Goal: Use online tool/utility: Utilize a website feature to perform a specific function

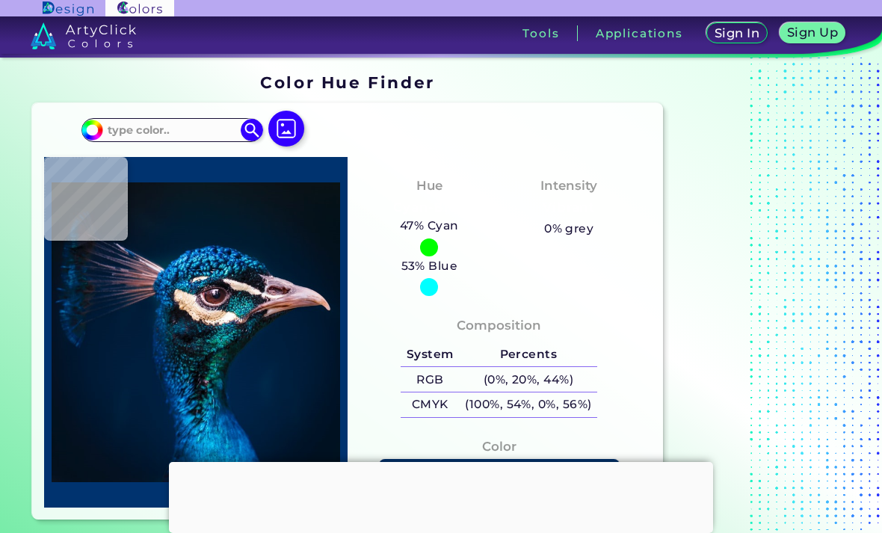
scroll to position [51, 0]
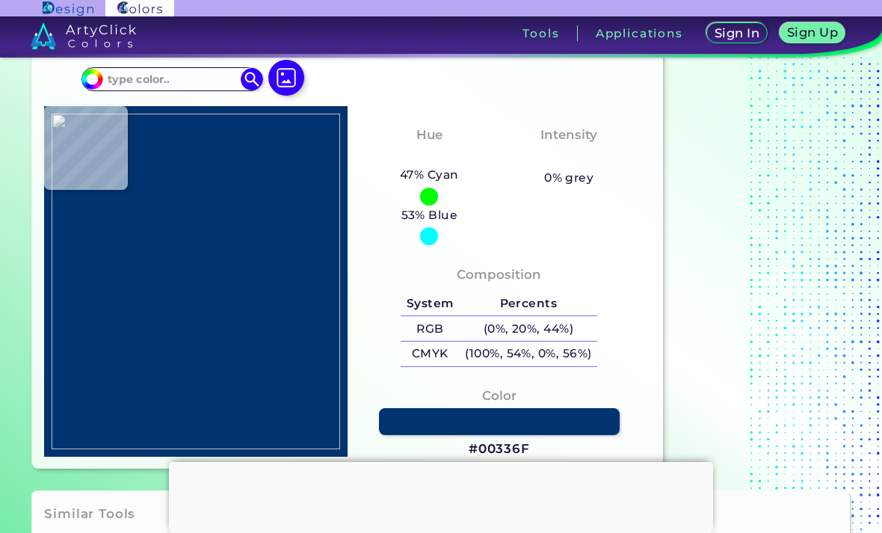
type input "#6a102c"
type input "#6A102C"
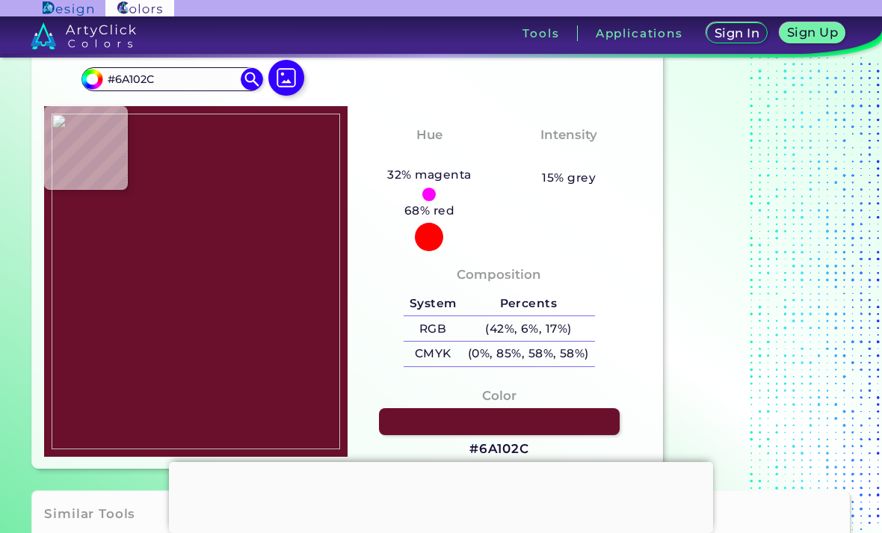
type input "#54071c"
type input "#54071C"
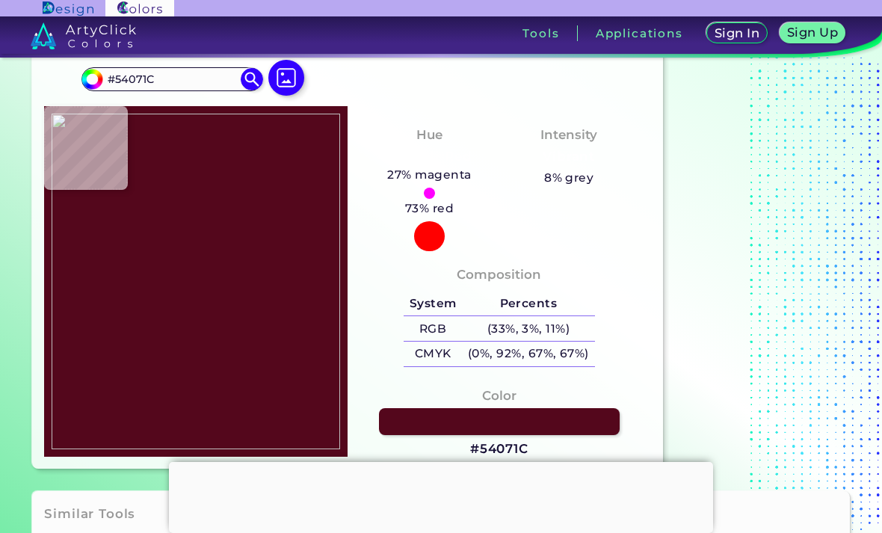
type input "#6e1430"
type input "#6E1430"
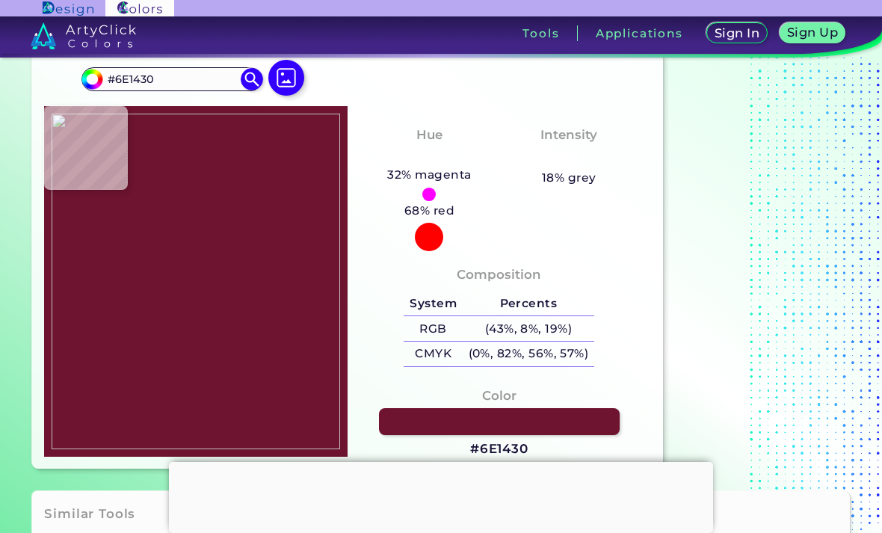
type input "#5b0d23"
type input "#5B0D23"
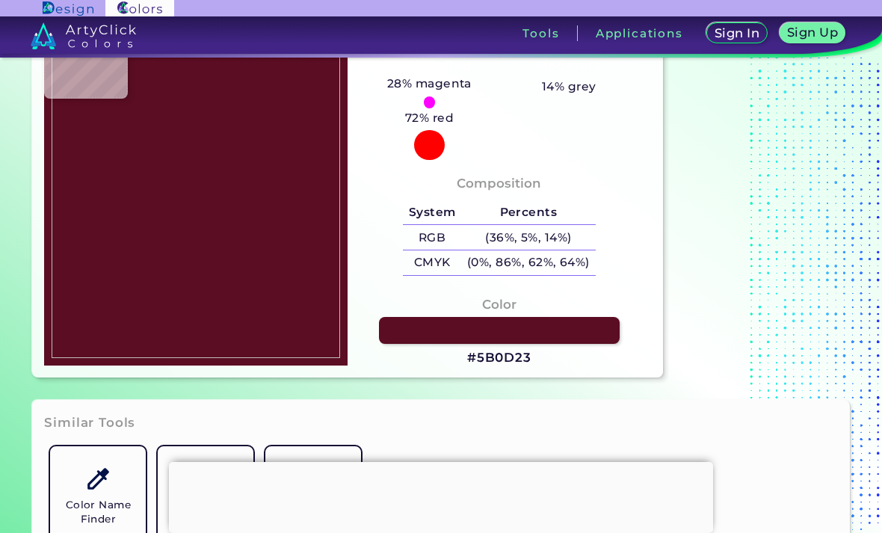
scroll to position [143, 0]
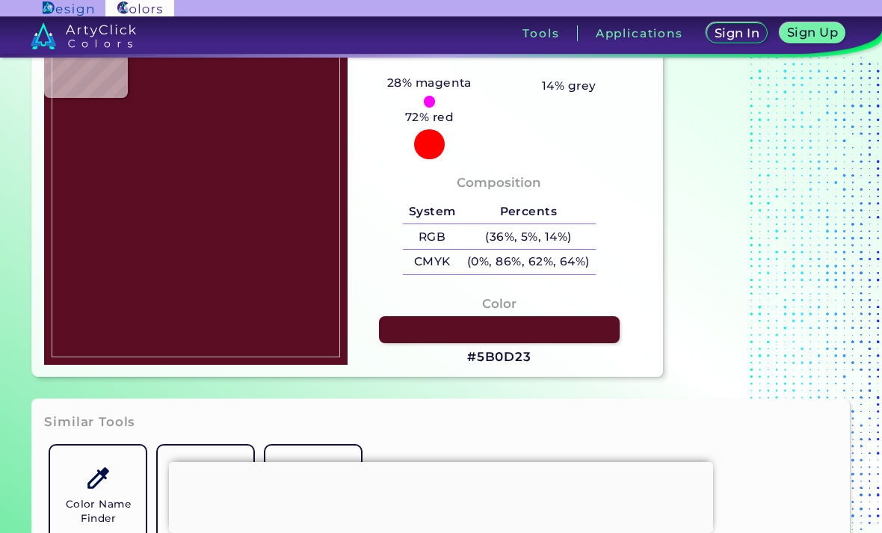
type input "#b8b358"
type input "#B8B358"
type input "#b8ad5d"
type input "#B8AD5D"
type input "#bcb061"
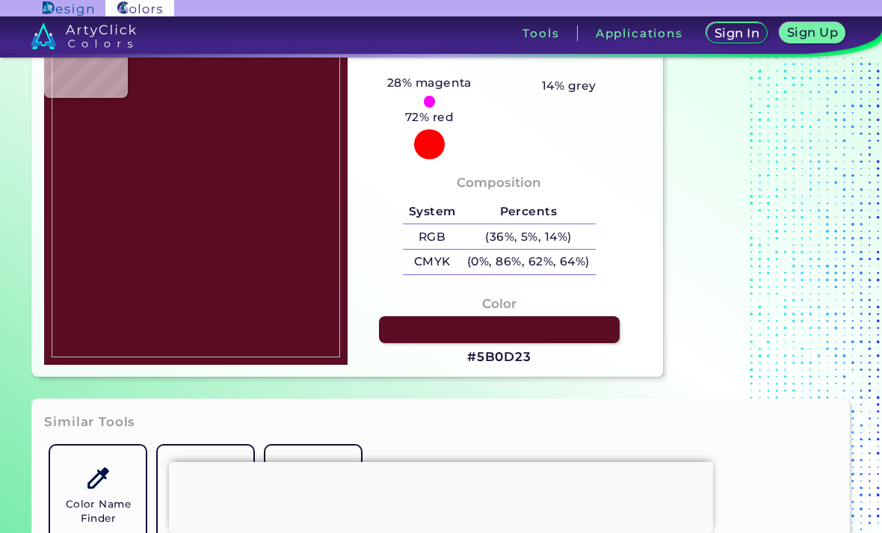
type input "#BCB061"
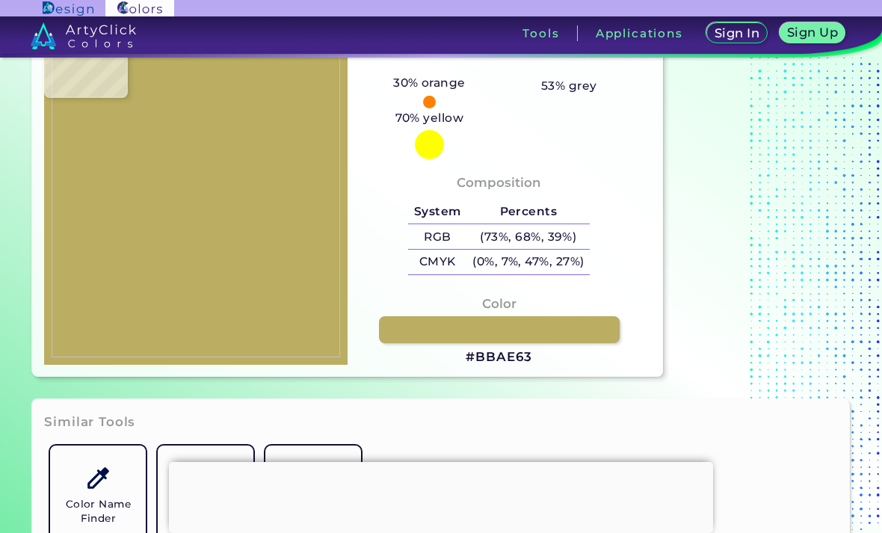
type input "#bbae63"
type input "#BBAE63"
type input "#b5a65f"
type input "#B5A65F"
type input "#b0a758"
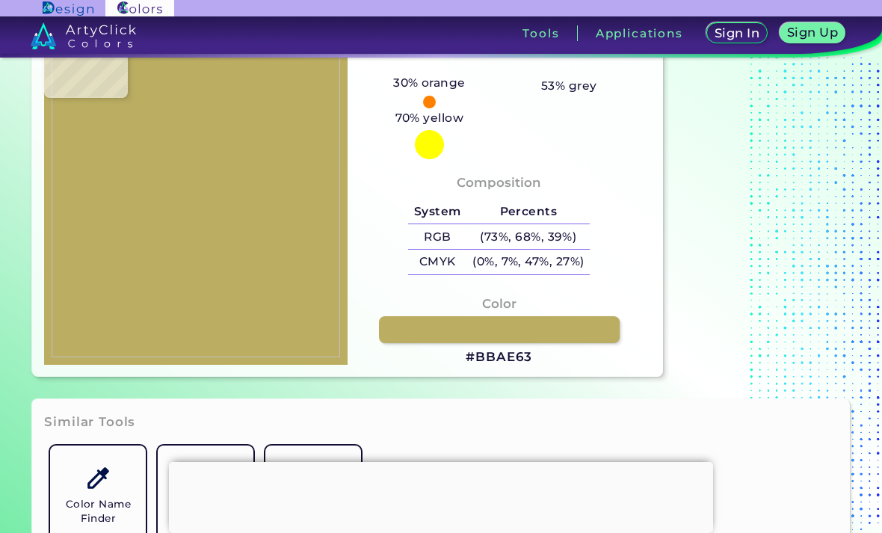
type input "#B0A758"
type input "#b3a957"
type input "#B3A957"
type input "#b4ab59"
type input "#B4AB59"
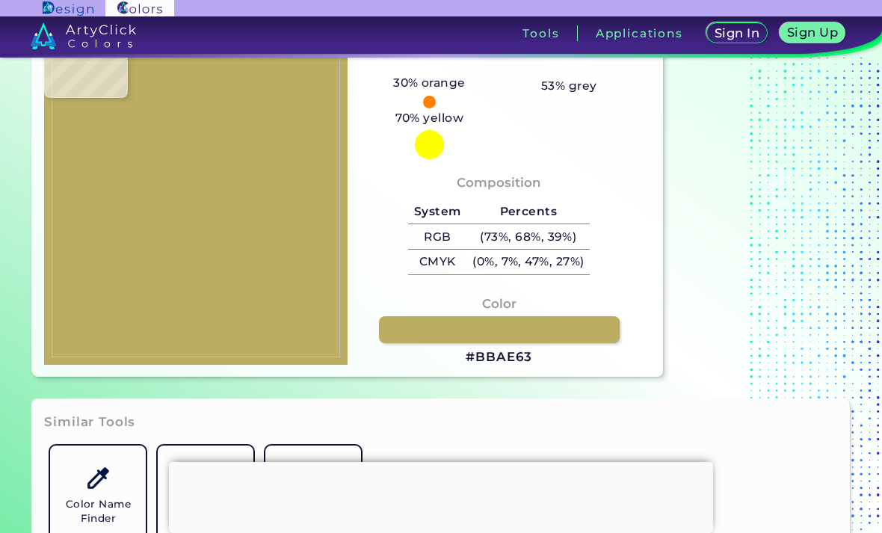
type input "#bbb15e"
type input "#BBB15E"
type input "#bfb762"
type input "#BFB762"
type input "#beb761"
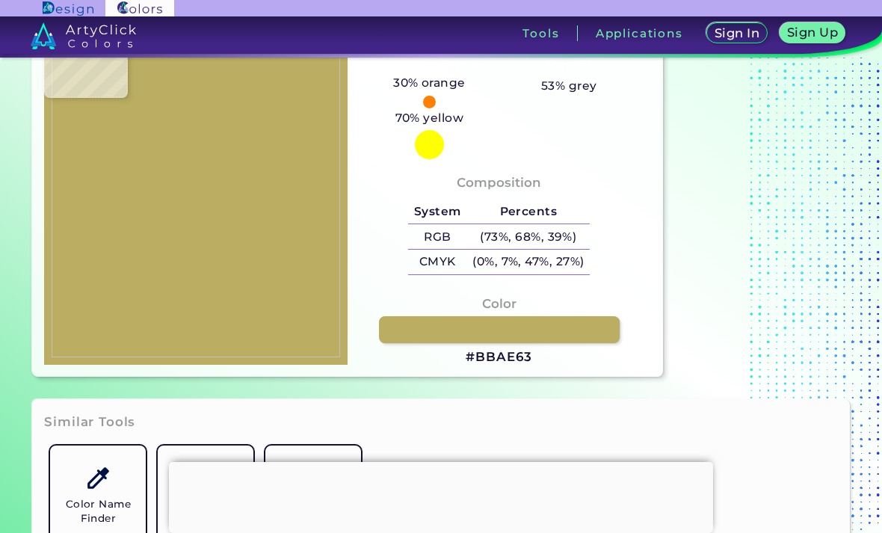
type input "#BEB761"
type input "#c0b563"
type input "#C0B563"
type input "#baad5e"
type input "#BAAD5E"
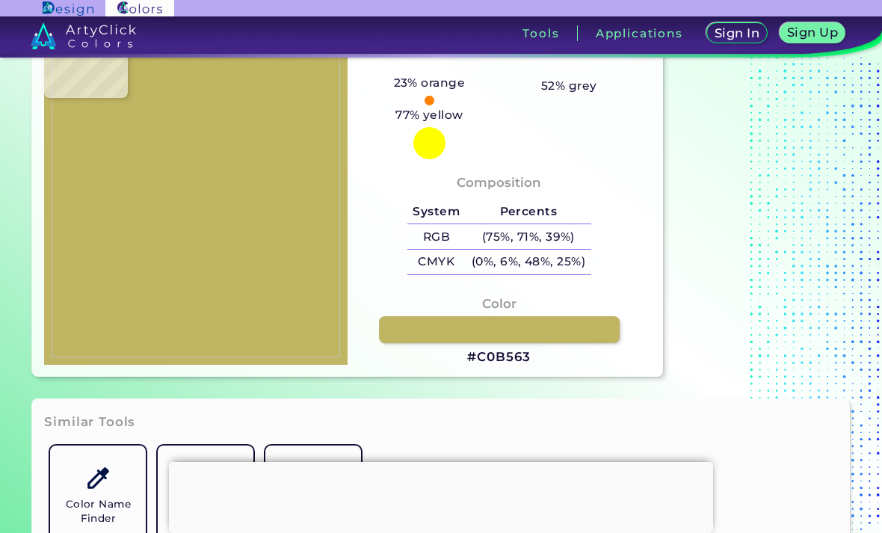
type input "#b5a859"
type input "#B5A859"
type input "#aea351"
type input "#AEA351"
type input "#aaa050"
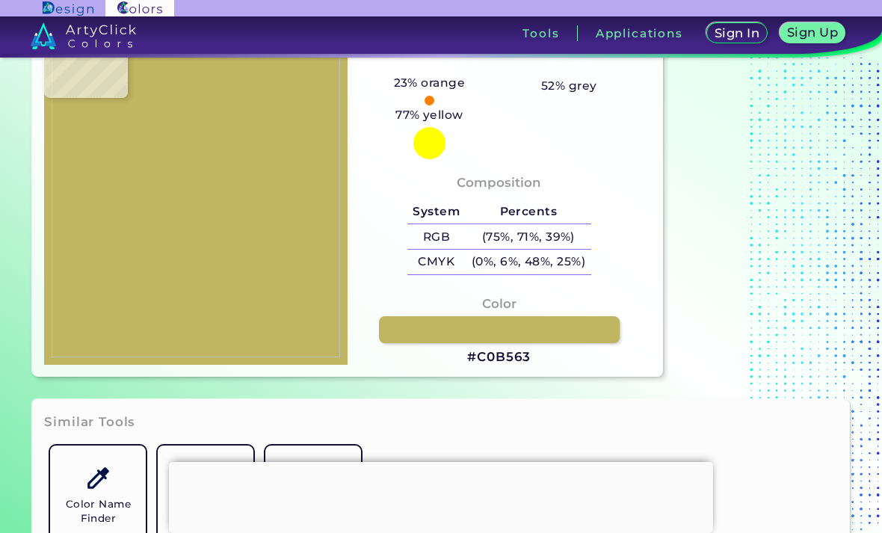
type input "#AAA050"
type input "#ada152"
type input "#ADA152"
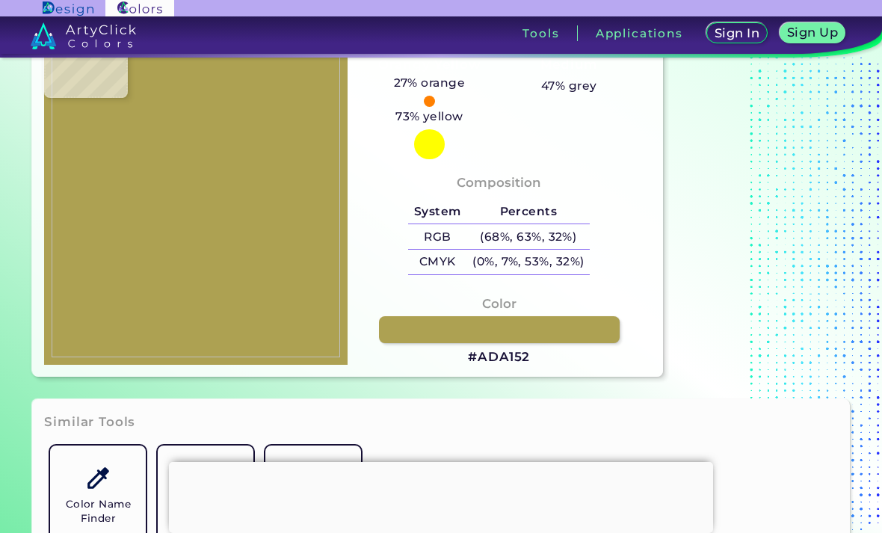
type input "#b0a354"
type input "#B0A354"
type input "#bab15e"
type input "#BAB15E"
type input "#bdb564"
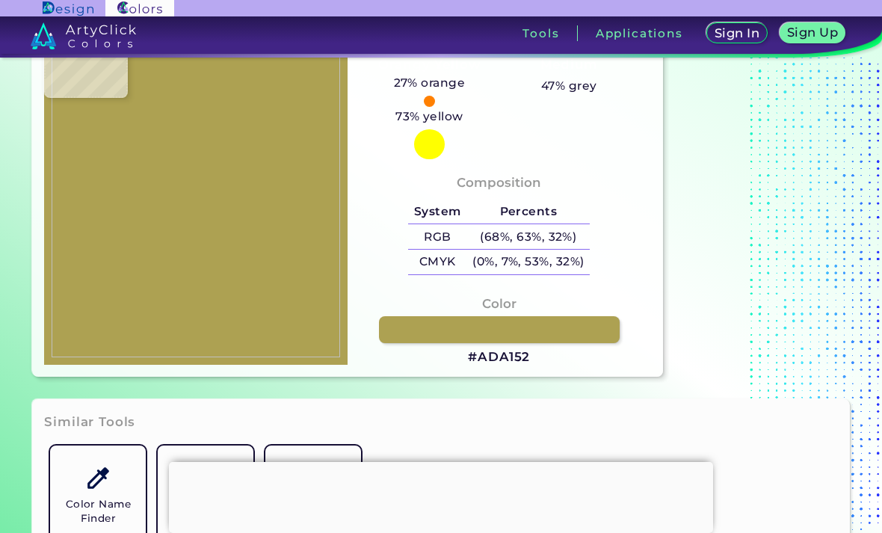
type input "#BDB564"
type input "#bbb261"
type input "#BBB261"
type input "#b6ad5f"
type input "#B6AD5F"
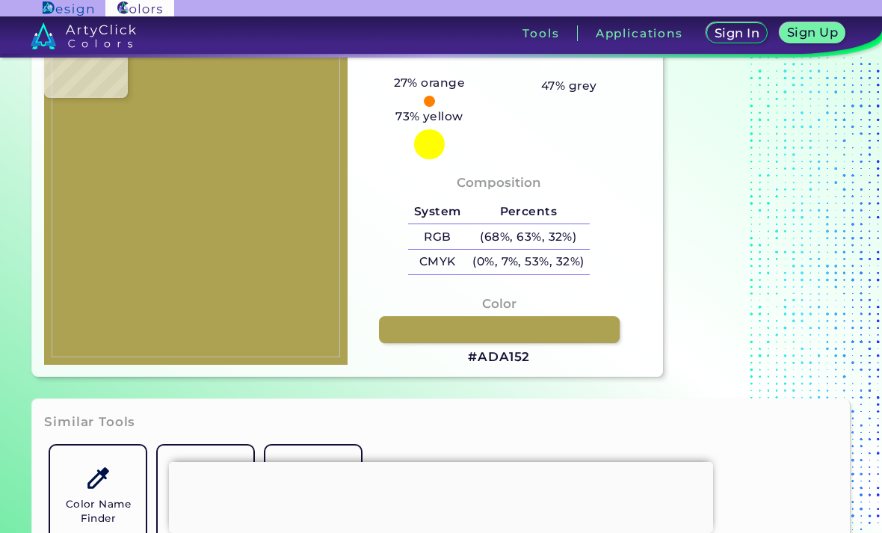
type input "#b2ab5a"
type input "#B2AB5A"
type input "#ada656"
type input "#ADA656"
type input "#b0a759"
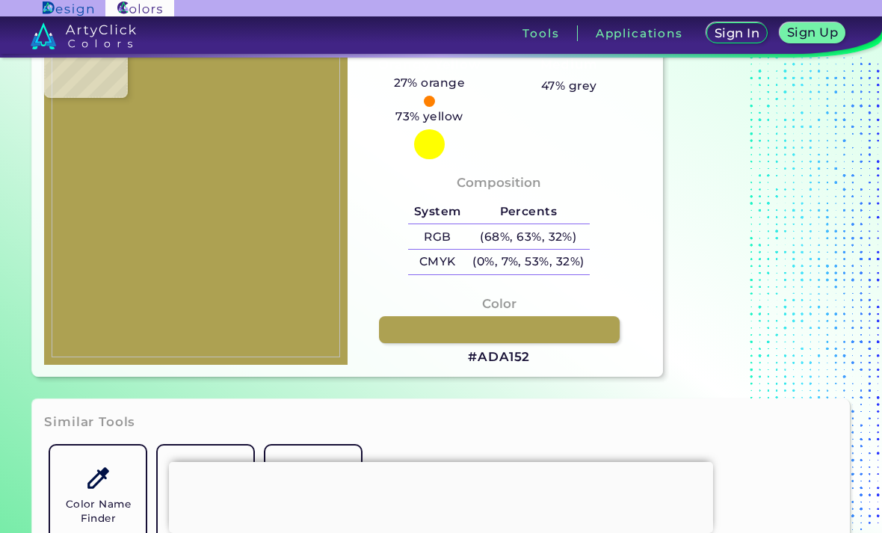
type input "#B0A759"
type input "#a99e52"
type input "#A99E52"
type input "#ada155"
type input "#ADA155"
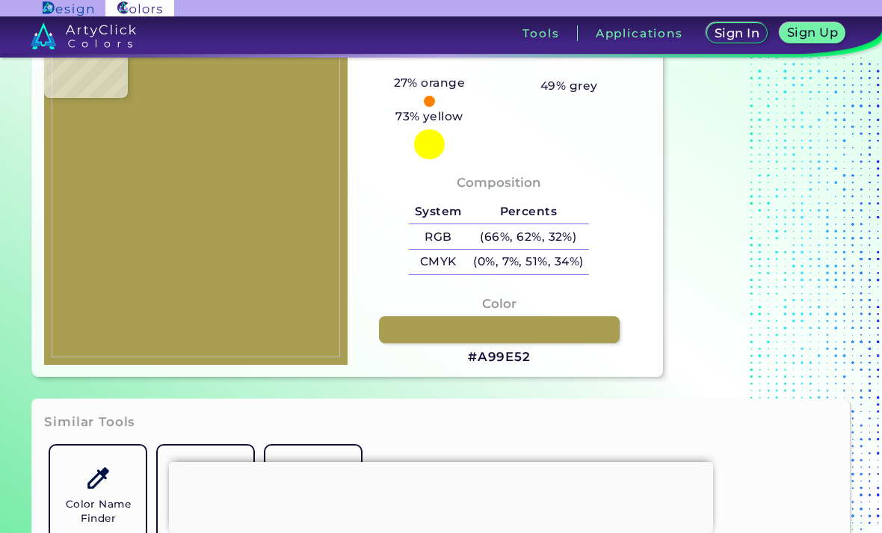
type input "#afa254"
type input "#AFA254"
type input "#b8ac5e"
type input "#B8AC5E"
type input "#b8ad5d"
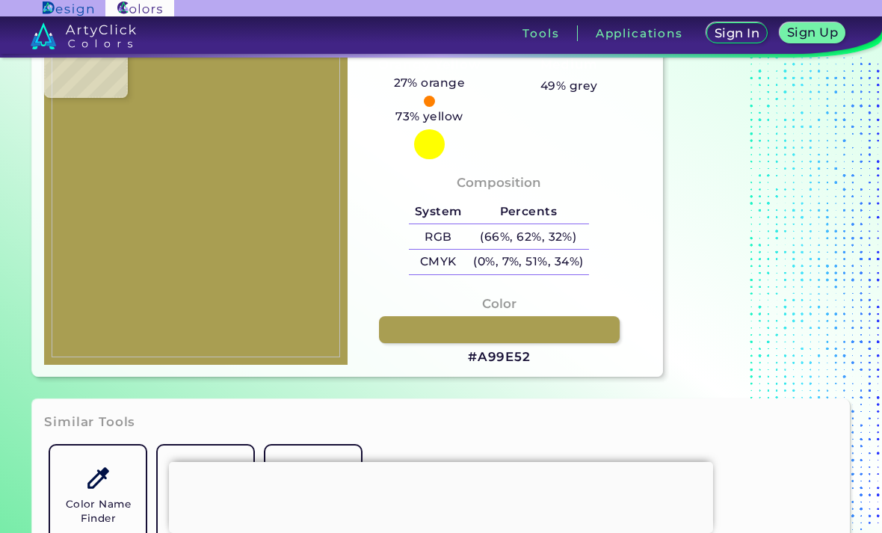
type input "#B8AD5D"
type input "#b6ab5b"
type input "#B6AB5B"
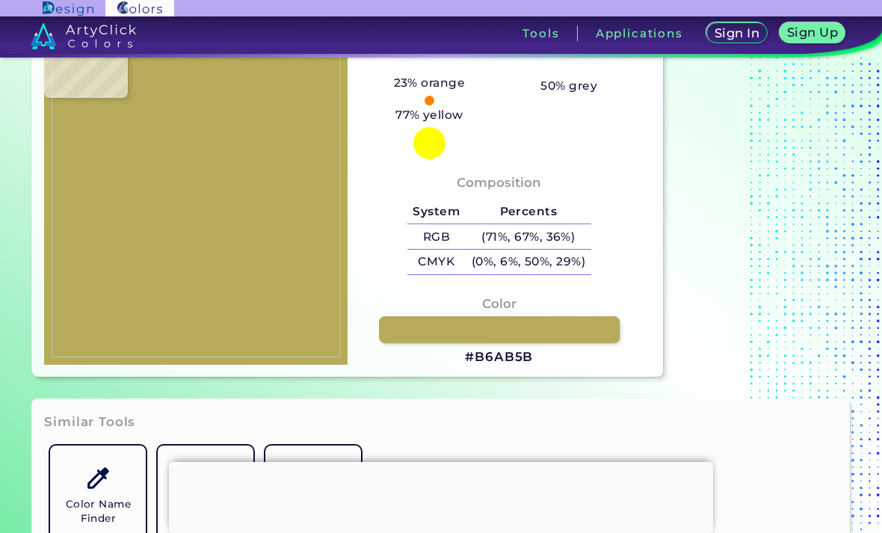
type input "#b9ae5e"
type input "#B9AE5E"
type input "#baad5e"
type input "#BAAD5E"
type input "#bbaf5d"
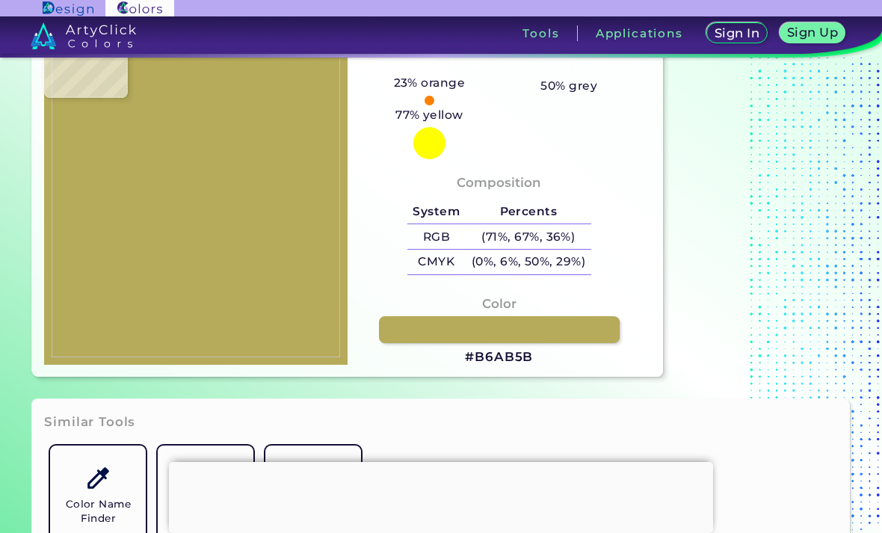
type input "#BBAF5D"
type input "#bbaf5b"
type input "#BBAF5B"
type input "#bbaf59"
type input "#BBAF59"
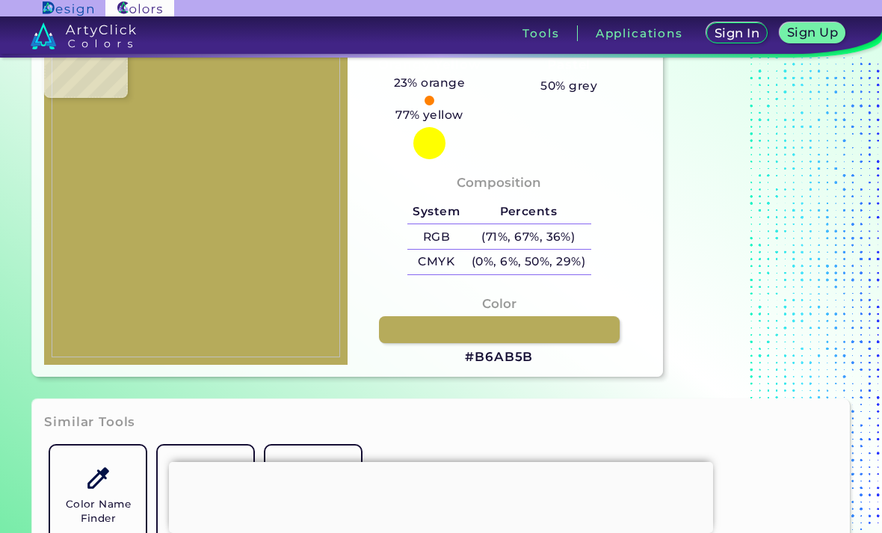
type input "#b9ad58"
type input "#B9AD58"
type input "#baae5b"
type input "#BAAE5B"
type input "#b7ab57"
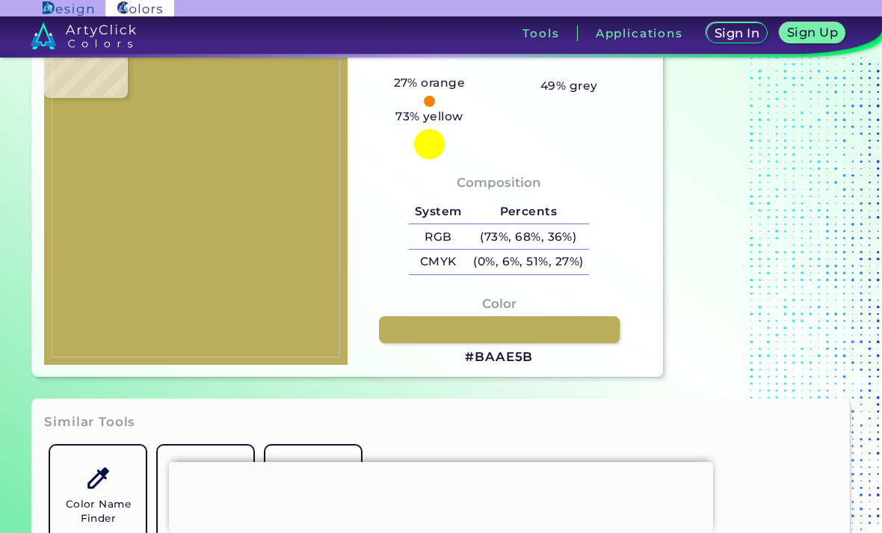
type input "#B7AB57"
type input "#b2a552"
type input "#B2A552"
type input "#aea250"
type input "#AEA250"
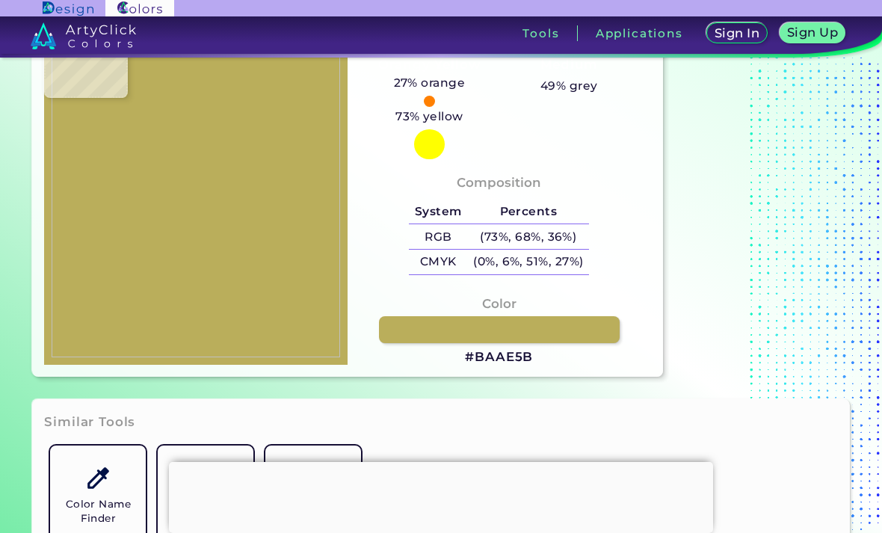
type input "#aea852"
type input "#AEA852"
type input "#b1a956"
type input "#B1A956"
type input "#c0b563"
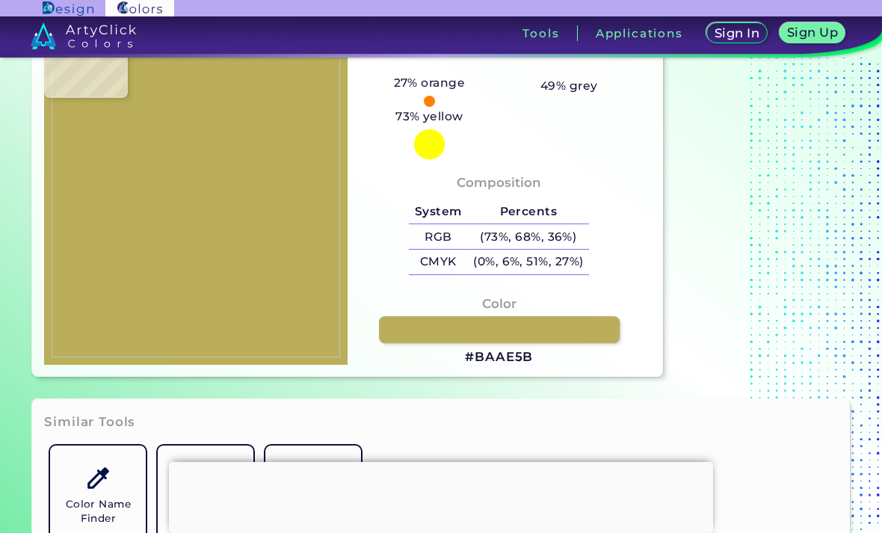
type input "#C0B563"
type input "#beb561"
type input "#BEB561"
type input "#bdb563"
type input "#BDB563"
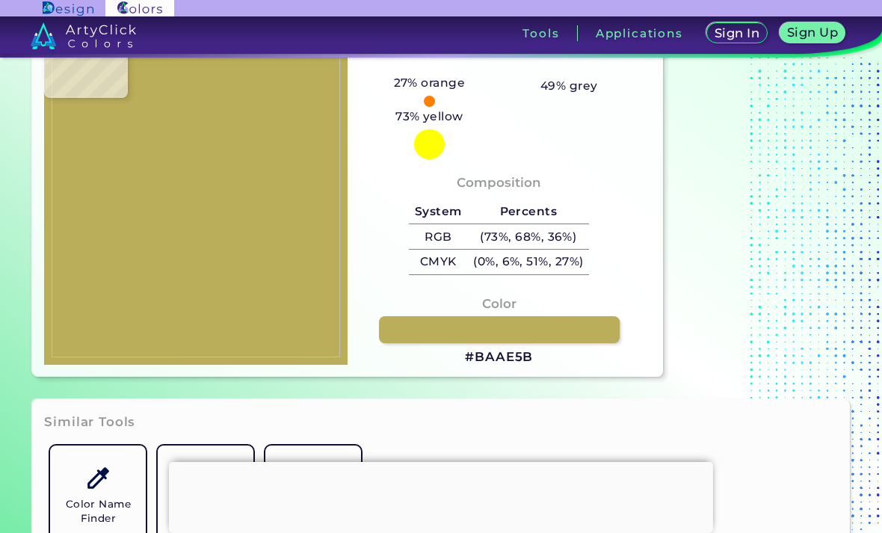
type input "#bdb562"
type input "#BDB562"
type input "#beb363"
type input "#BEB363"
type input "#bdb564"
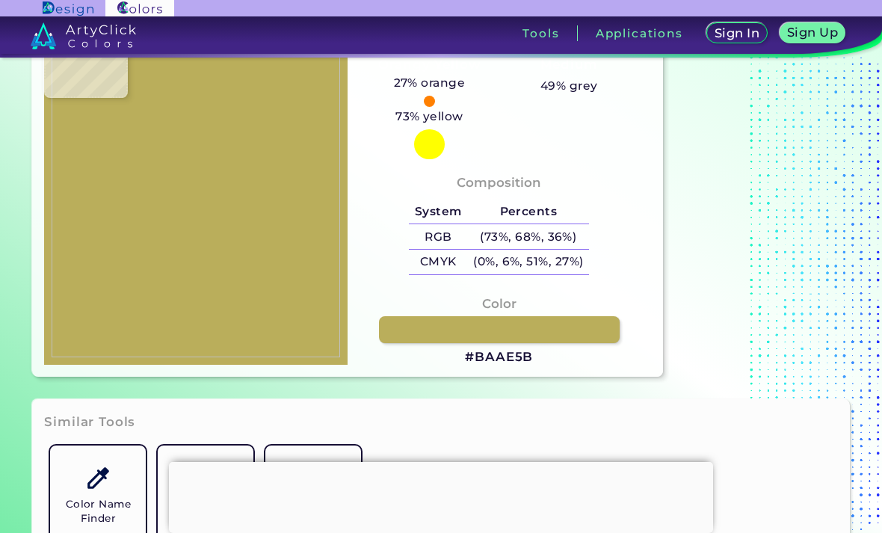
type input "#BDB564"
type input "#bcb262"
type input "#BCB262"
type input "#beb364"
type input "#BEB364"
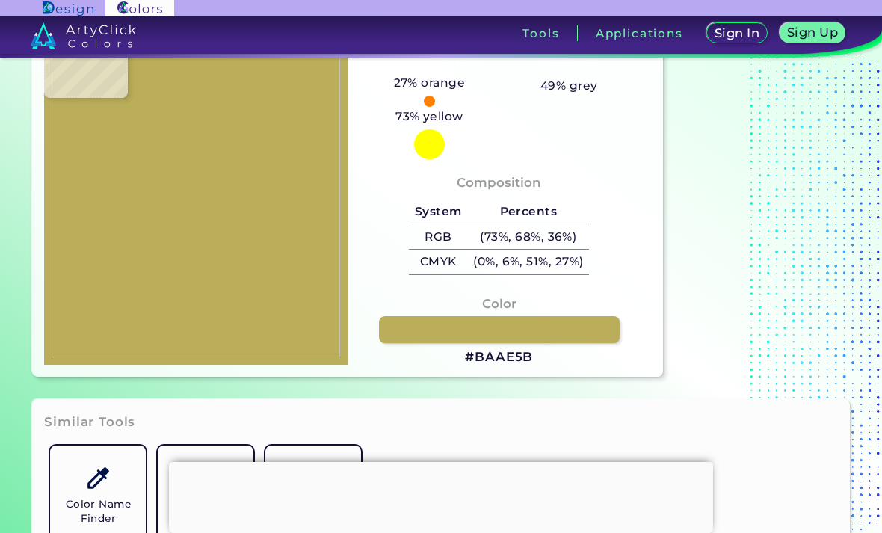
type input "#b8b05d"
type input "#B8B05D"
type input "#aaa050"
type input "#AAA050"
type input "#9a8f3f"
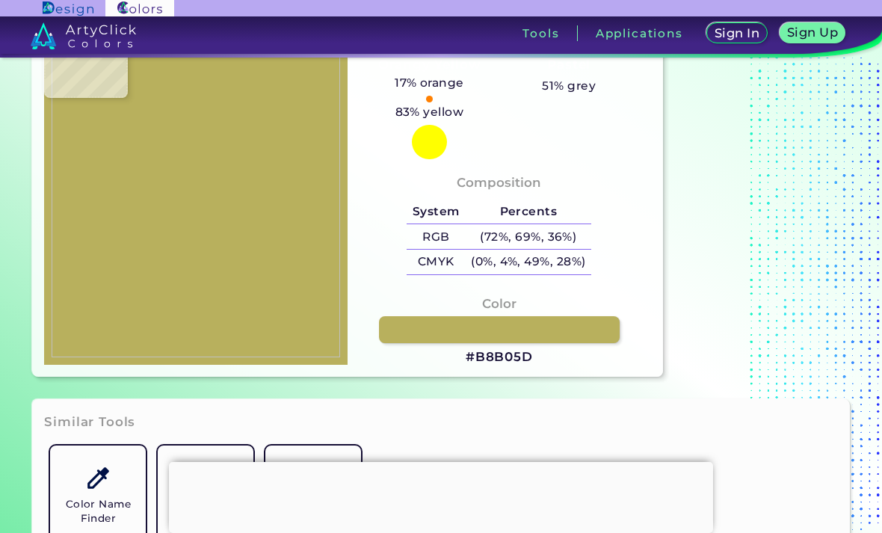
type input "#9A8F3F"
type input "#8c8333"
type input "#8C8333"
type input "#b2a758"
type input "#B2A758"
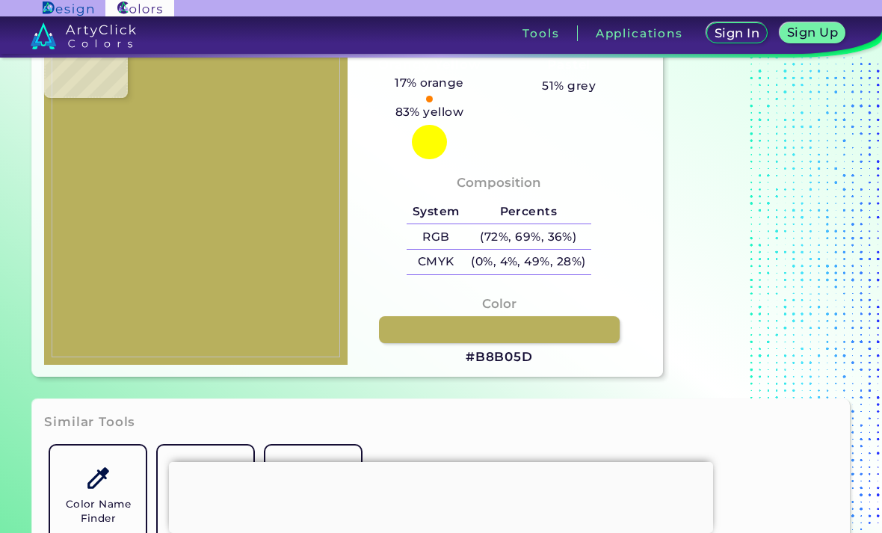
type input "#b9ad5e"
type input "#B9AD5E"
type input "#baaf5e"
type input "#BAAF5E"
type input "#bab05b"
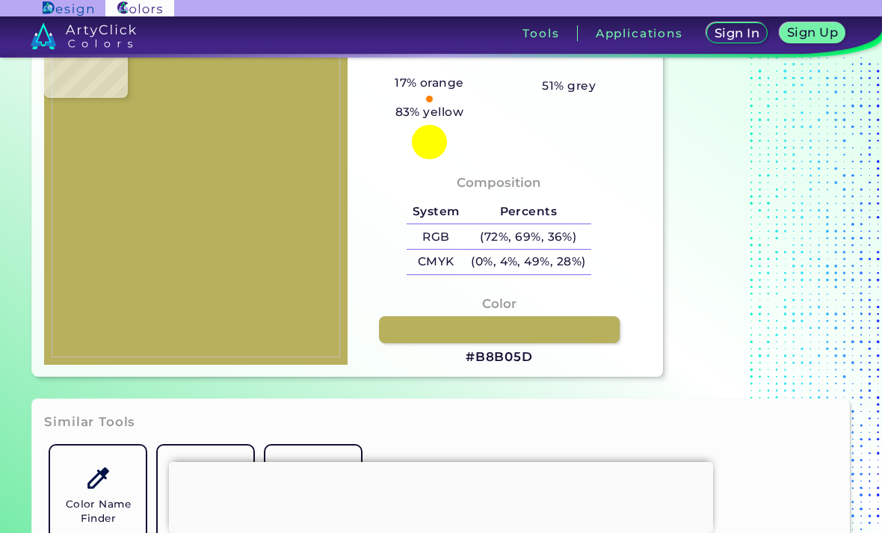
type input "#BAB05B"
type input "#bbaf5b"
type input "#BBAF5B"
type input "#b7ac5a"
type input "#B7AC5A"
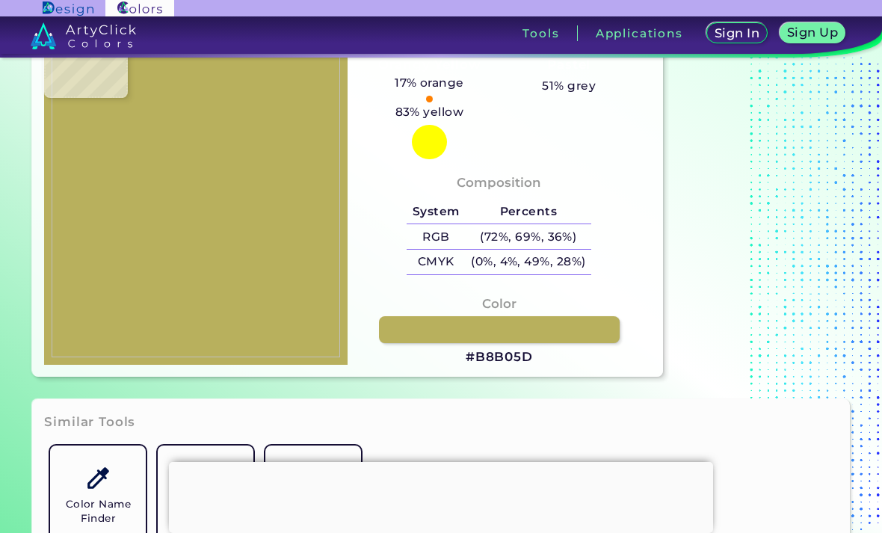
type input "#b8ac5c"
type input "#B8AC5C"
type input "#b4a859"
type input "#B4A859"
type input "#b4a95a"
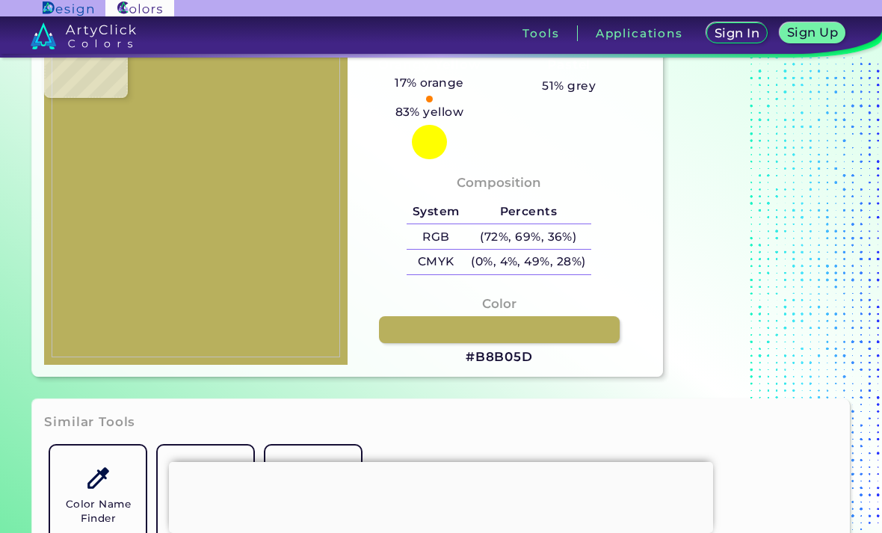
type input "#B4A95A"
type input "#9d9146"
type input "#9D9146"
type input "#93853d"
type input "#93853D"
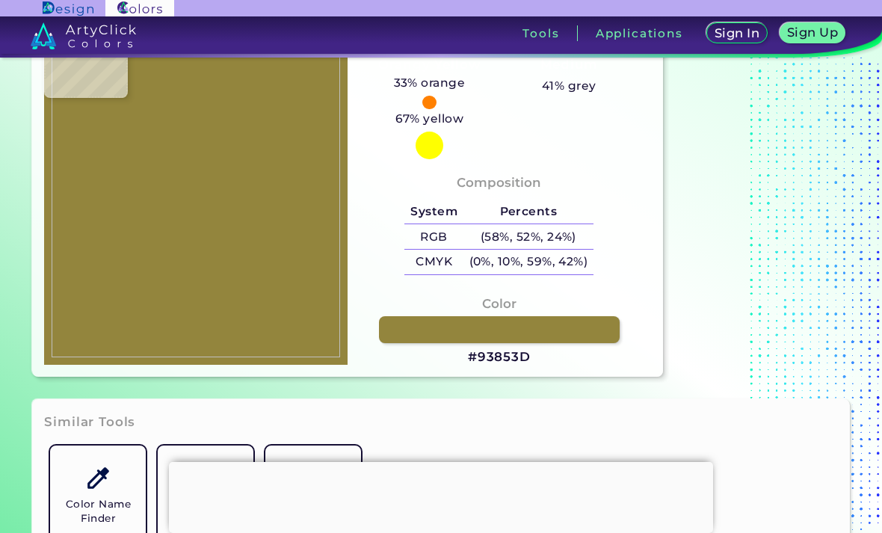
type input "#a6954c"
type input "#A6954C"
type input "#a08e44"
type input "#A08E44"
type input "#c2b065"
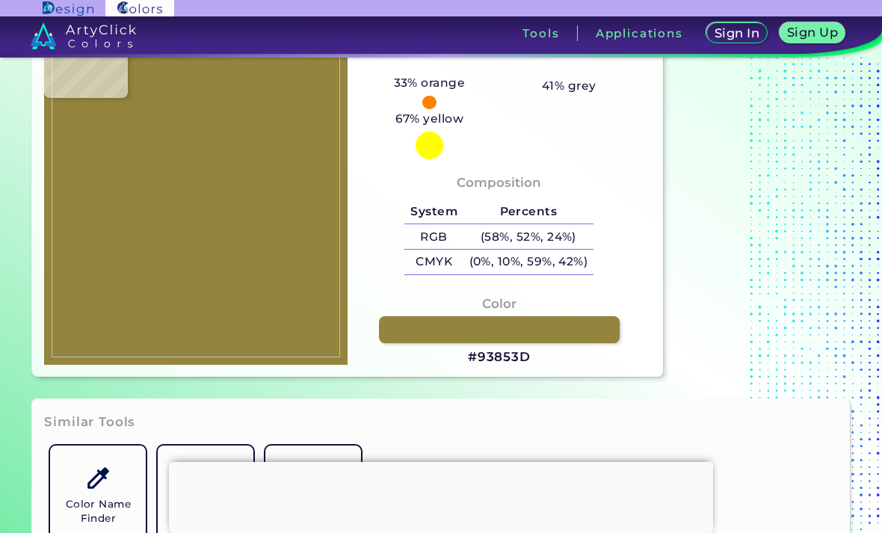
type input "#C2B065"
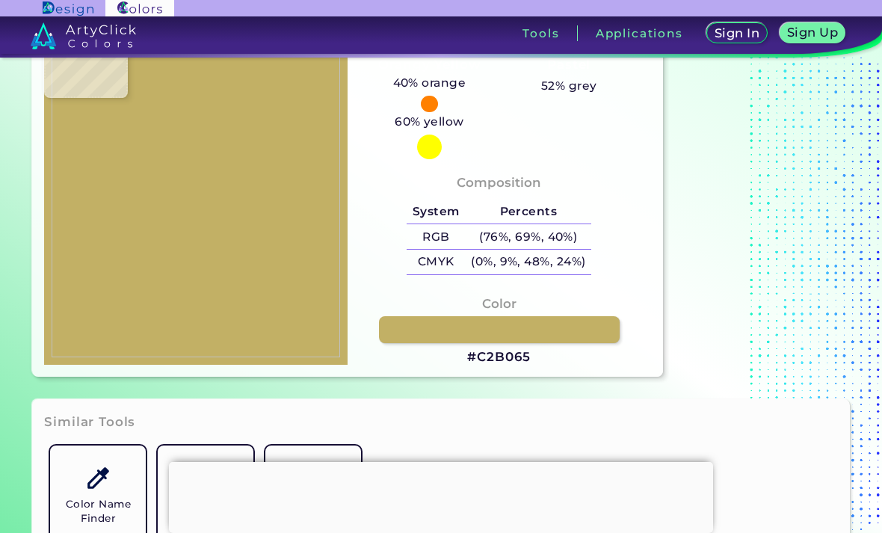
type input "#a08e44"
type input "#A08E44"
type input "#a6954c"
type input "#A6954C"
type input "#93853d"
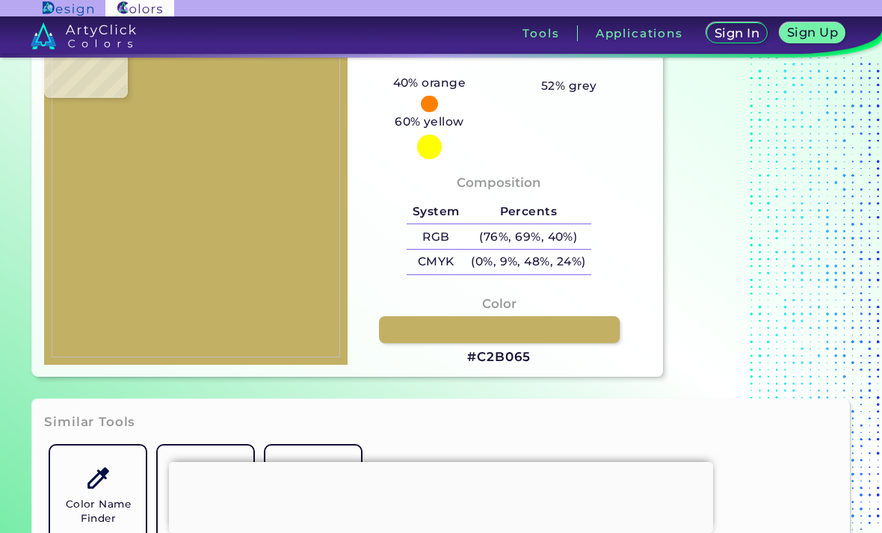
type input "#93853D"
type input "#b4a95a"
type input "#B4A95A"
type input "#b8ac5c"
type input "#B8AC5C"
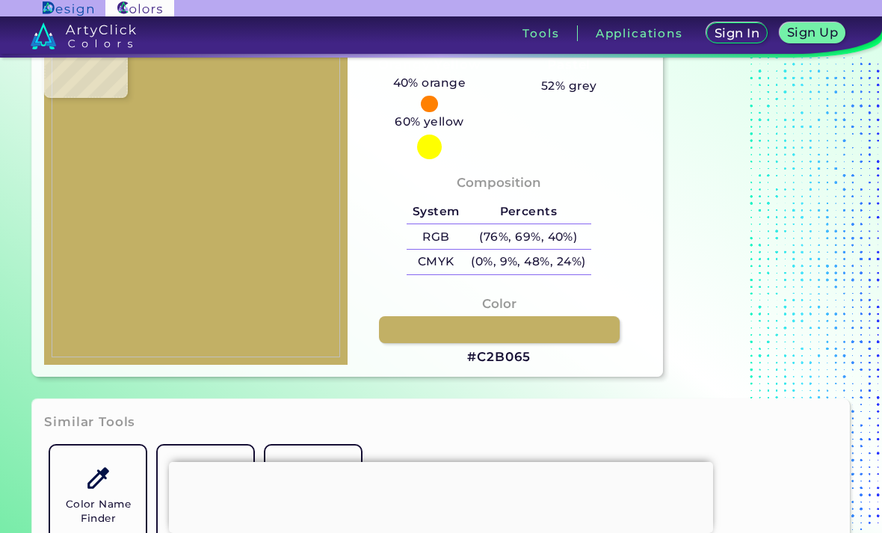
type input "#baaf5b"
type input "#BAAF5B"
type input "#baaf5d"
type input "#BAAF5D"
type input "#b7ab5e"
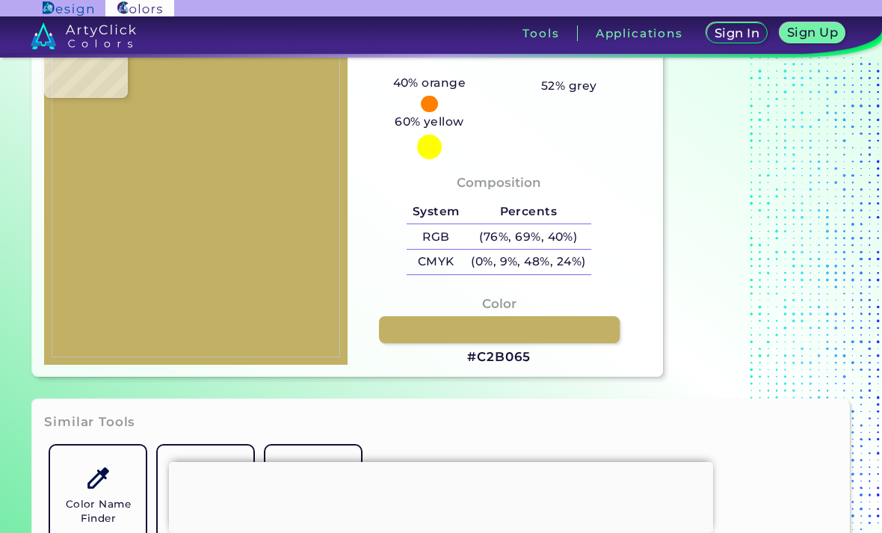
type input "#B7AB5E"
type input "#8c8333"
type input "#8C8333"
type input "#b8af5c"
type input "#B8AF5C"
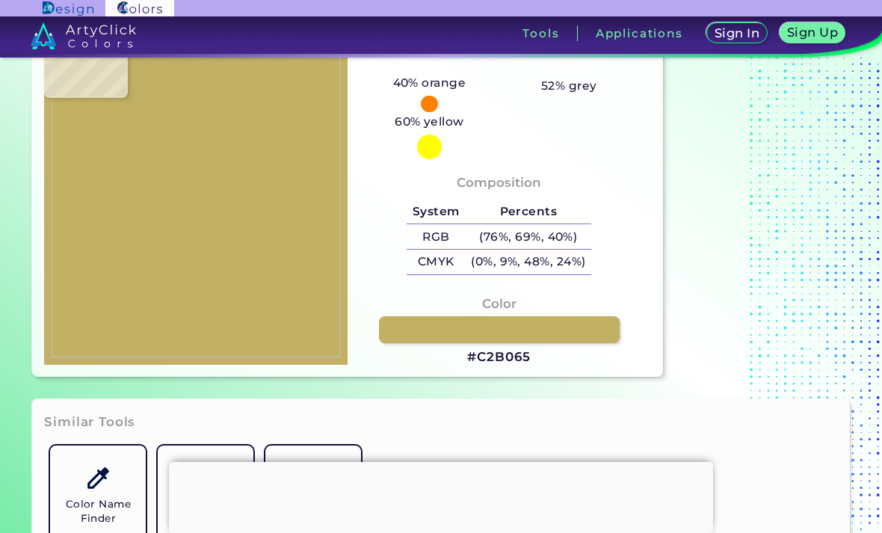
type input "#bfb260"
type input "#BFB260"
type input "#aca04f"
type input "#ACA04F"
type input "#aaa152"
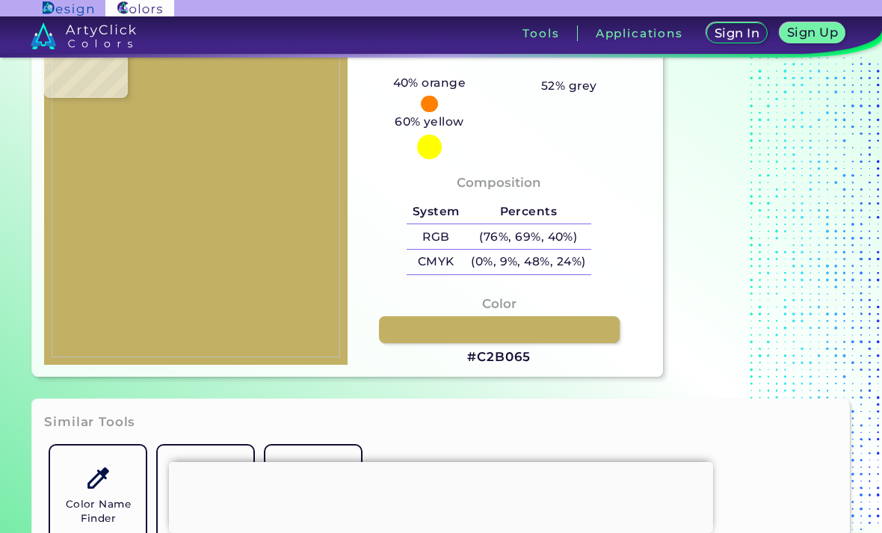
type input "#AAA152"
type input "#baae61"
type input "#BAAE61"
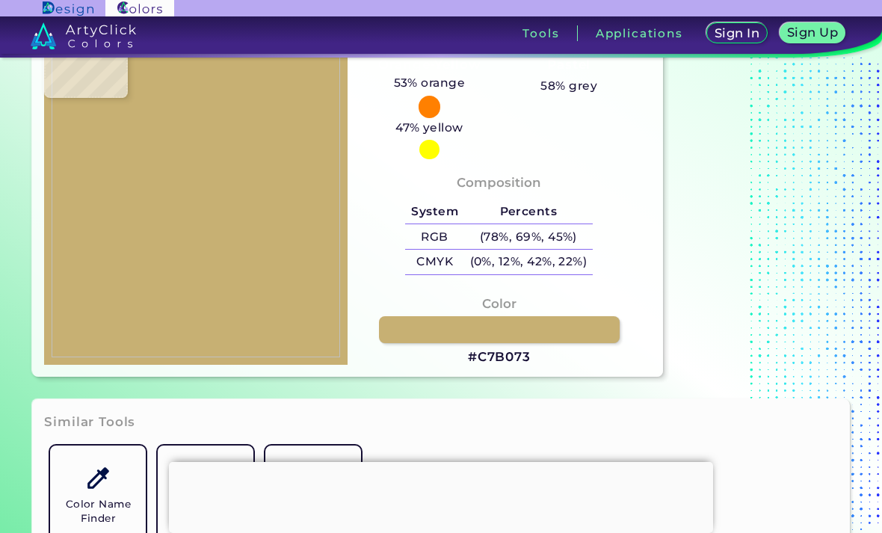
type input "#c7b073"
type input "#C7B073"
type input "#542217"
type input "#501611"
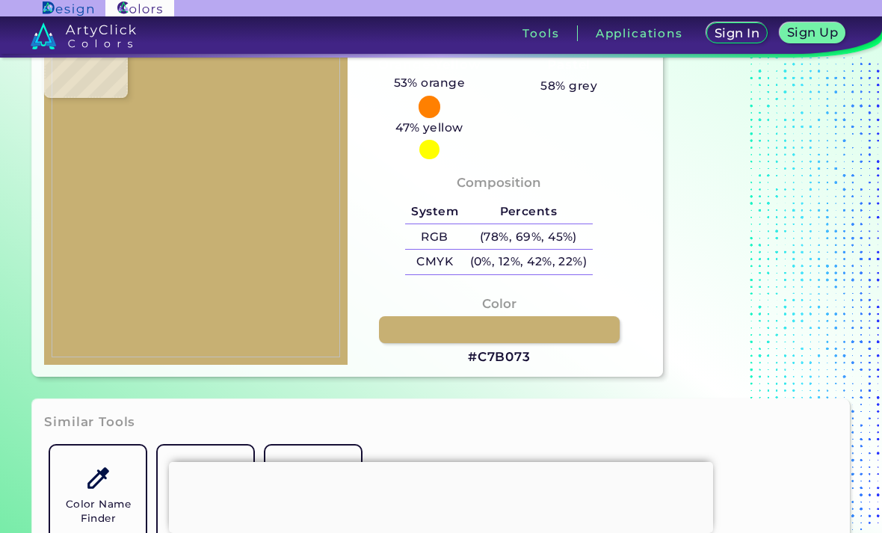
type input "#501611"
type input "#501814"
type input "#521716"
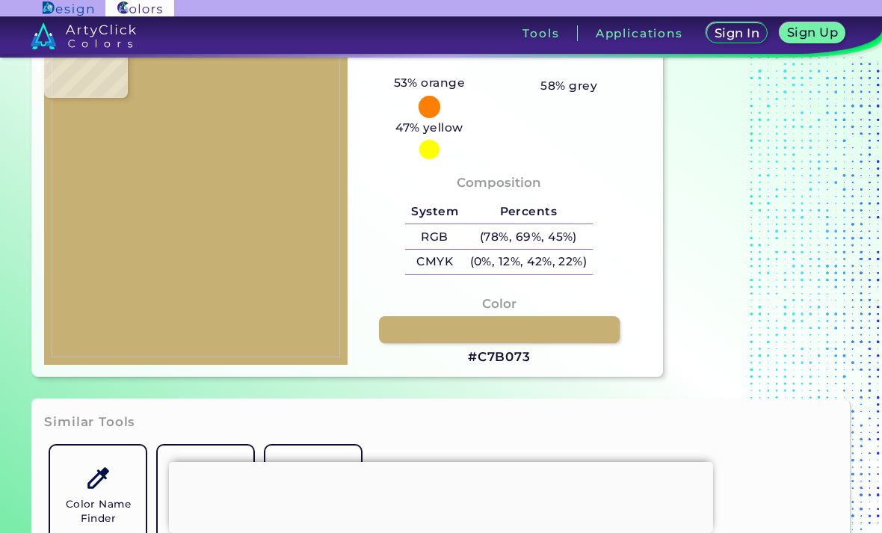
type input "#501814"
type input "#501611"
type input "#48140c"
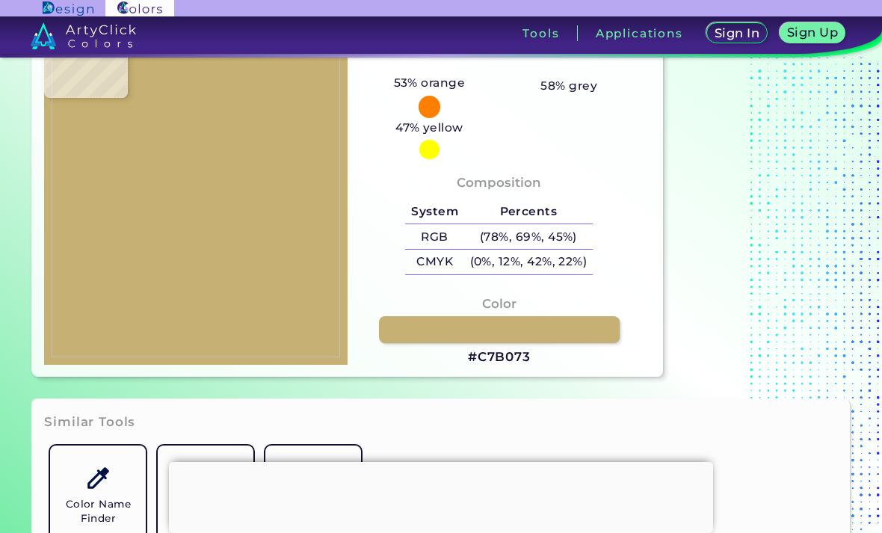
type input "#48140C"
type input "#542217"
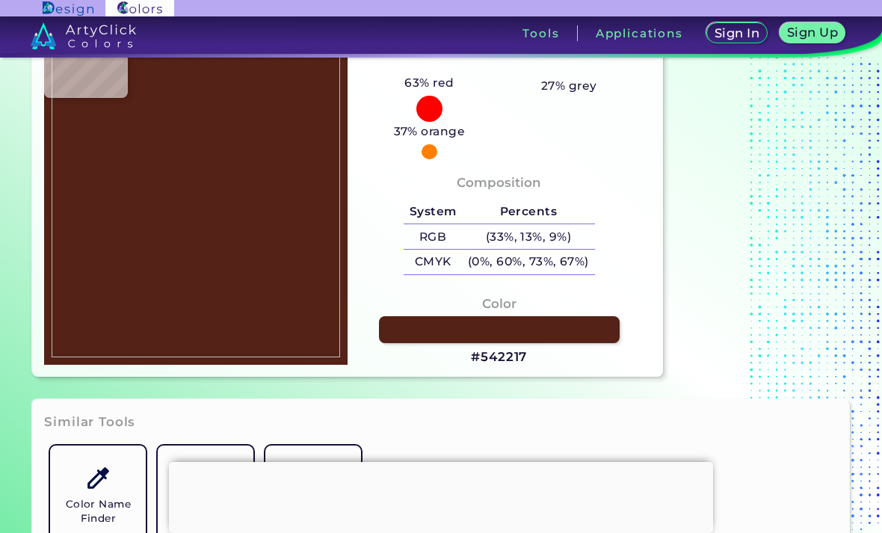
type input "#744536"
type input "#8a5f4a"
type input "#8A5F4A"
type input "#ceb080"
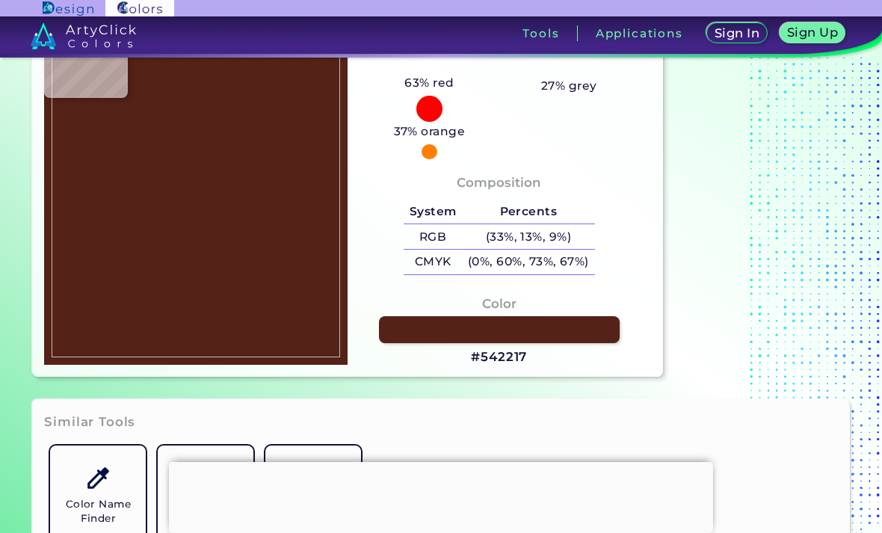
type input "#CEB080"
type input "#caaf7a"
type input "#CAAF7A"
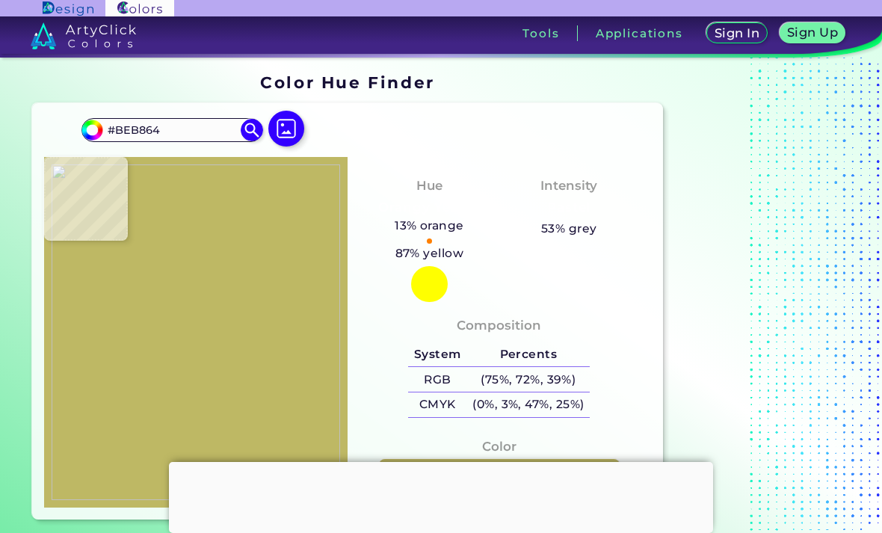
click at [290, 140] on img at bounding box center [286, 129] width 36 height 36
click at [0, 0] on input "file" at bounding box center [0, 0] width 0 height 0
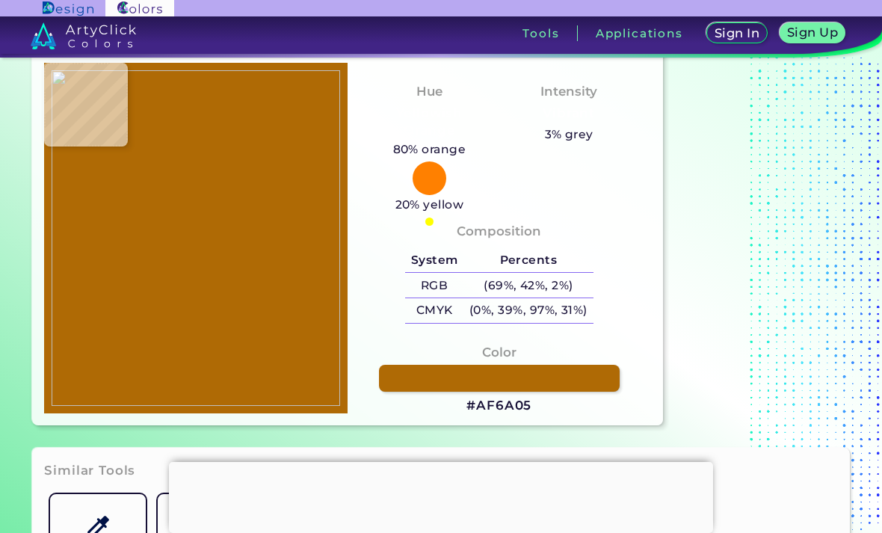
scroll to position [95, 0]
